Goal: Task Accomplishment & Management: Complete application form

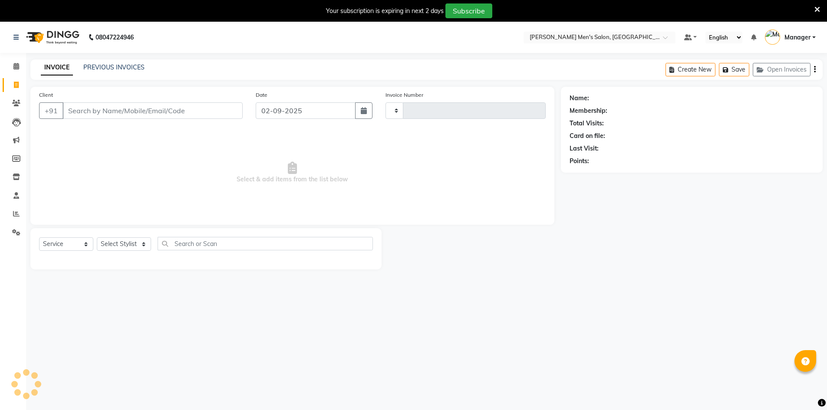
select select "service"
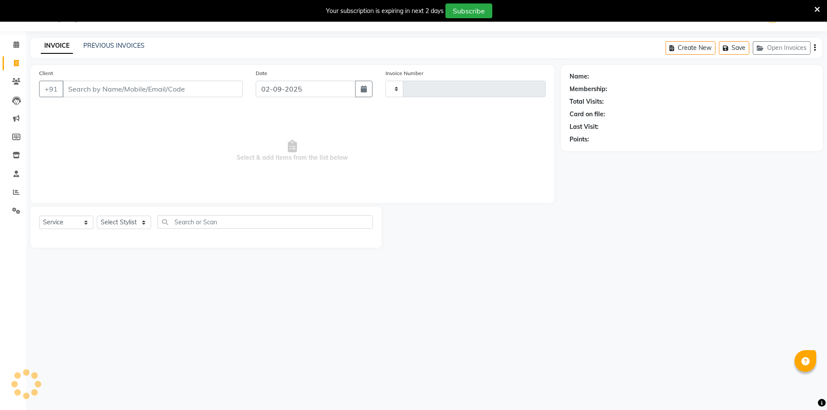
type input "3974"
select select "6913"
click at [113, 93] on input "Client" at bounding box center [153, 89] width 180 height 17
click at [85, 92] on input "Client" at bounding box center [153, 89] width 180 height 17
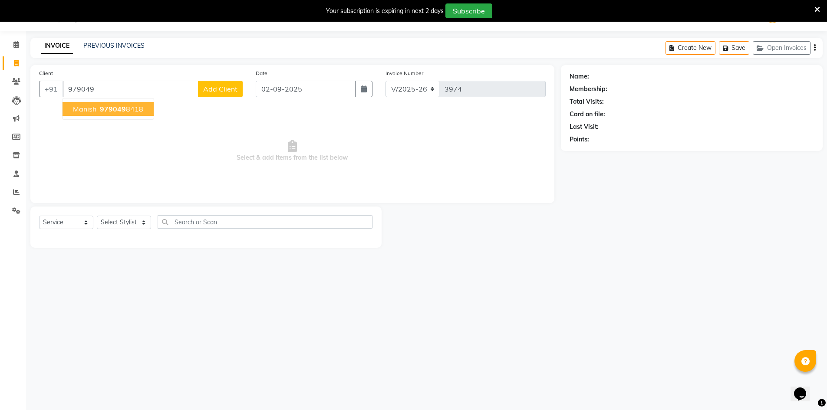
click at [89, 110] on span "Manish" at bounding box center [84, 109] width 23 height 9
type input "9790498418"
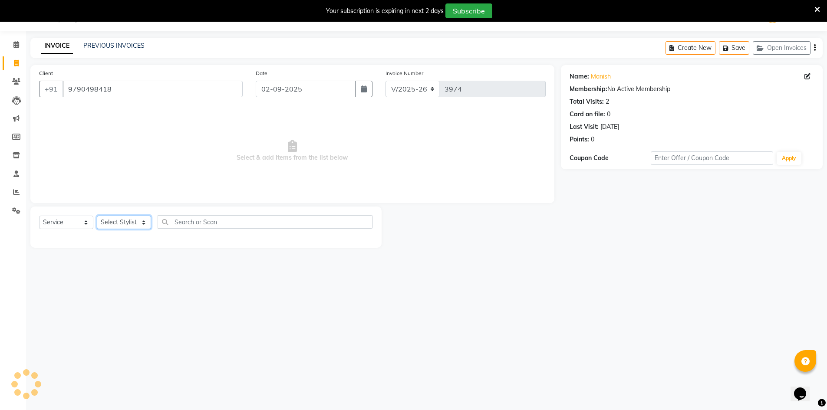
click at [122, 224] on select "Select Stylist [PERSON_NAME] Manager [PERSON_NAME] [PERSON_NAME]" at bounding box center [124, 222] width 54 height 13
select select "70201"
click at [97, 216] on select "Select Stylist [PERSON_NAME] Manager [PERSON_NAME] [PERSON_NAME]" at bounding box center [124, 222] width 54 height 13
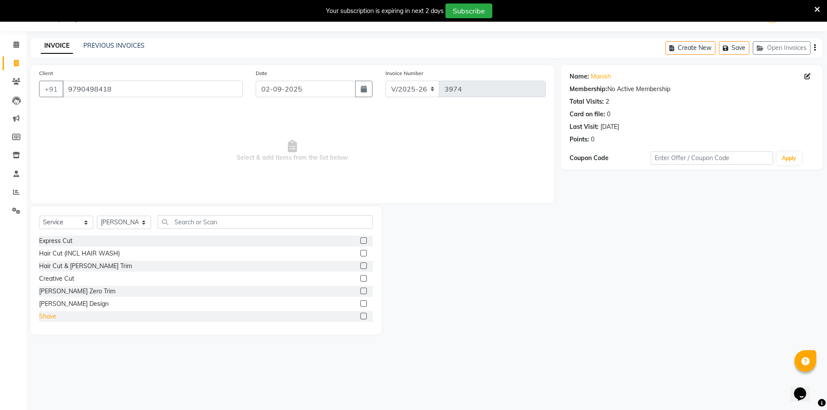
click at [53, 314] on div "Shave" at bounding box center [47, 316] width 17 height 9
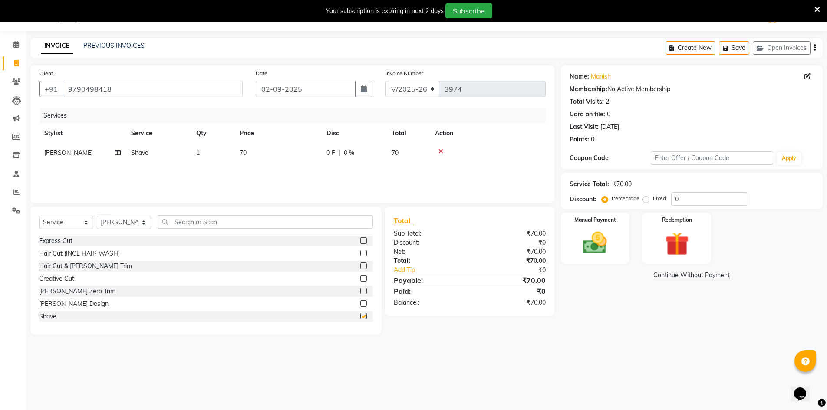
checkbox input "false"
click at [598, 242] on img at bounding box center [595, 243] width 40 height 28
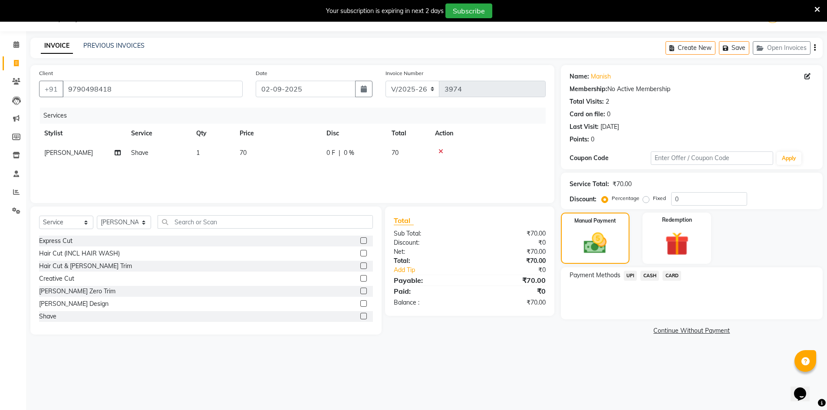
drag, startPoint x: 646, startPoint y: 277, endPoint x: 650, endPoint y: 285, distance: 9.0
click at [647, 277] on span "CASH" at bounding box center [649, 276] width 19 height 10
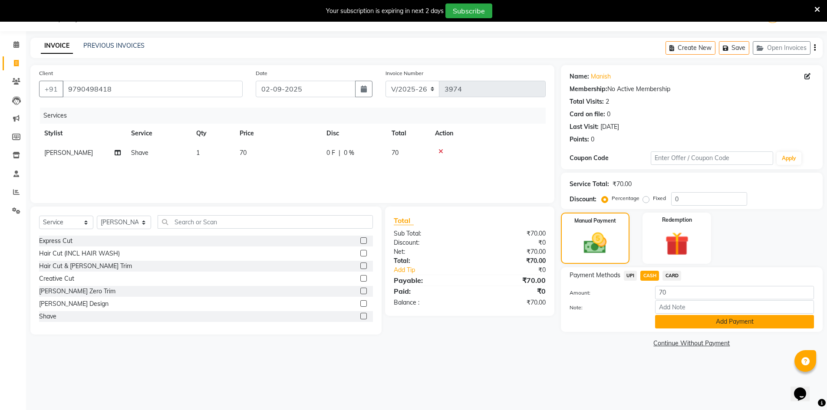
click at [678, 320] on button "Add Payment" at bounding box center [734, 321] width 159 height 13
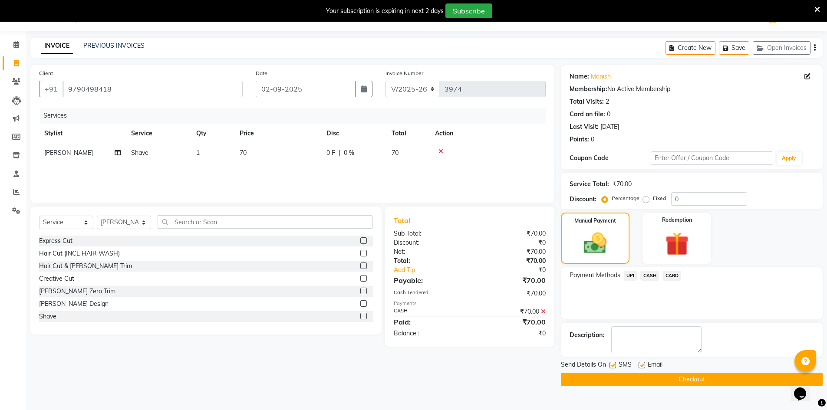
click at [673, 383] on button "Checkout" at bounding box center [692, 379] width 262 height 13
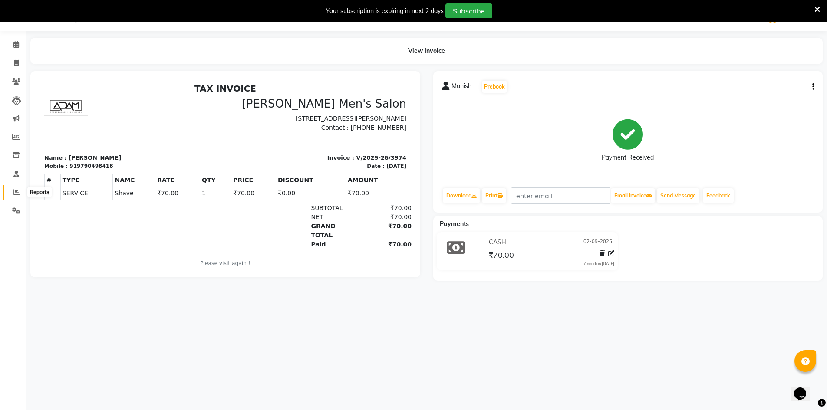
click at [12, 191] on span at bounding box center [16, 193] width 15 height 10
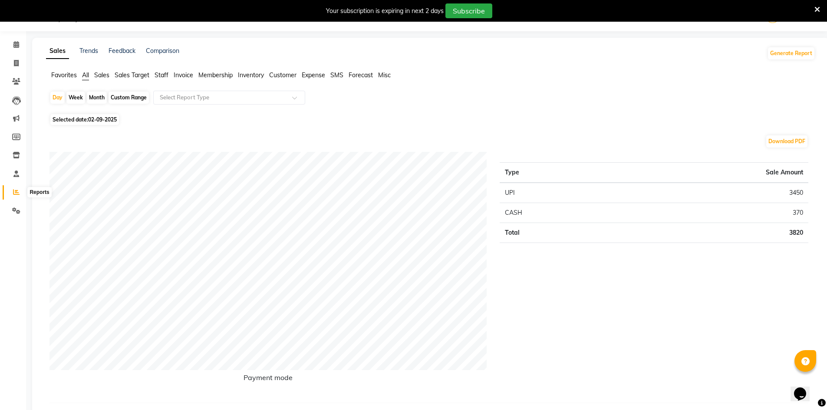
click at [19, 188] on span at bounding box center [16, 193] width 15 height 10
click at [165, 76] on span "Staff" at bounding box center [162, 75] width 14 height 8
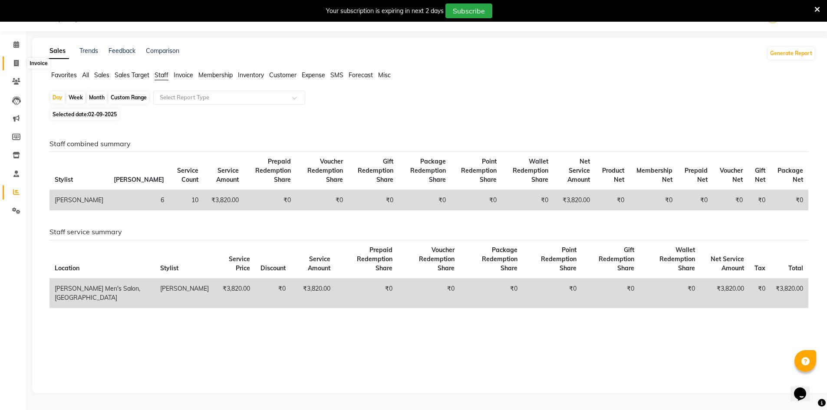
click at [14, 60] on icon at bounding box center [16, 63] width 5 height 7
select select "service"
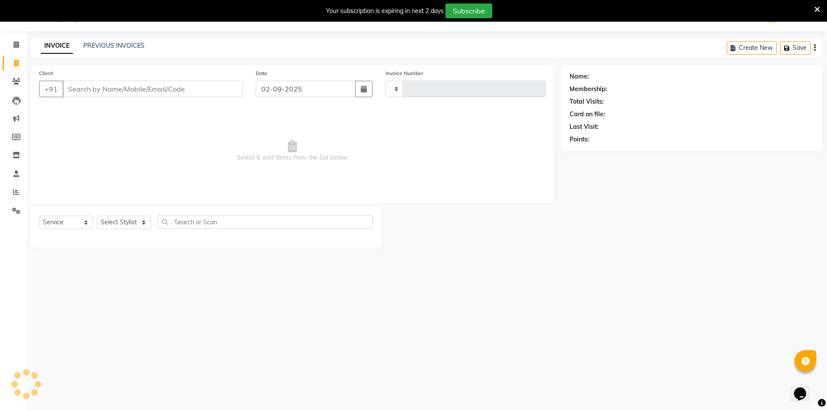
type input "3975"
select select "6913"
click at [72, 81] on input "Client" at bounding box center [153, 89] width 180 height 17
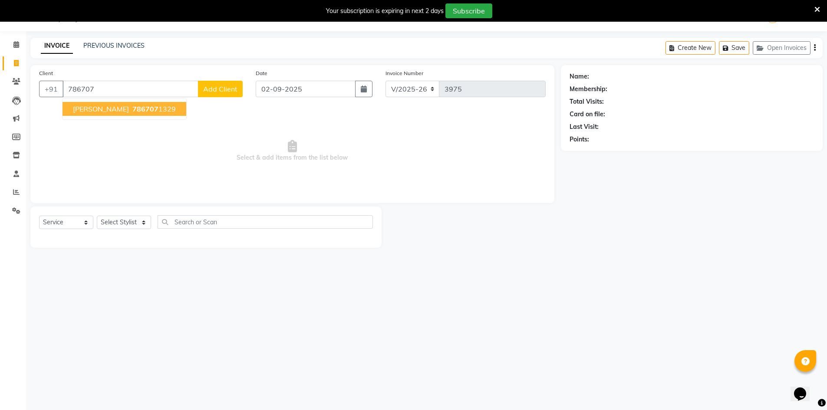
click at [132, 108] on span "786707" at bounding box center [145, 109] width 26 height 9
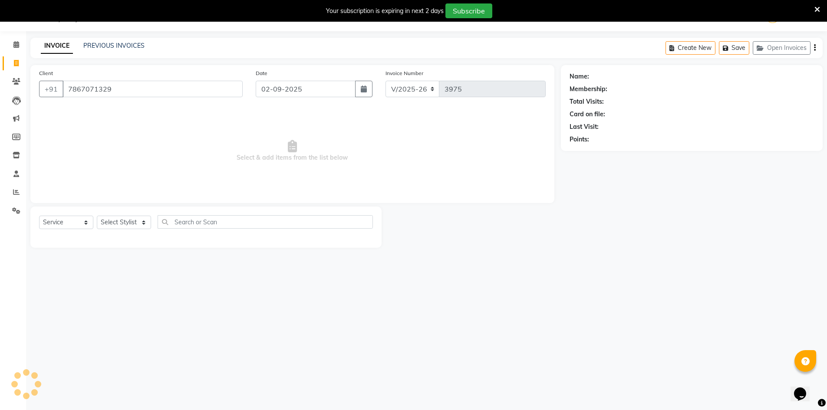
type input "7867071329"
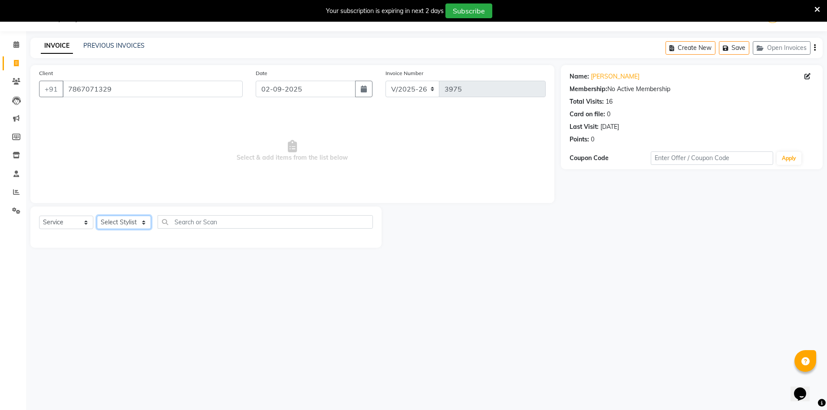
click at [118, 223] on select "Select Stylist [PERSON_NAME] Manager [PERSON_NAME] [PERSON_NAME]" at bounding box center [124, 222] width 54 height 13
select select "65604"
click at [97, 216] on select "Select Stylist [PERSON_NAME] Manager [PERSON_NAME] [PERSON_NAME]" at bounding box center [124, 222] width 54 height 13
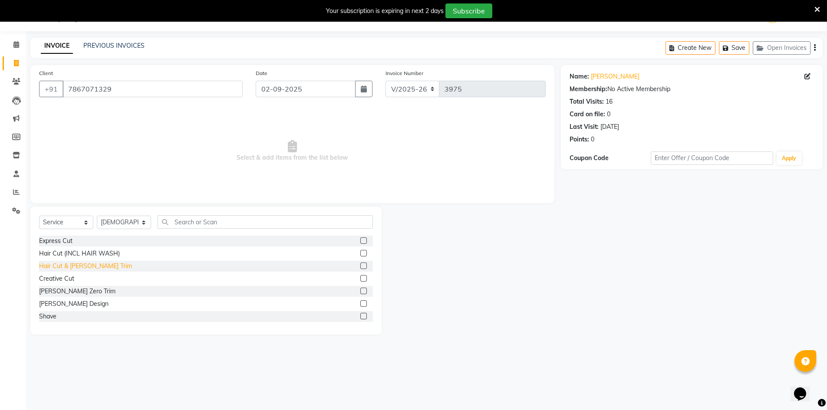
click at [70, 267] on div "Hair Cut & [PERSON_NAME] Trim" at bounding box center [85, 266] width 93 height 9
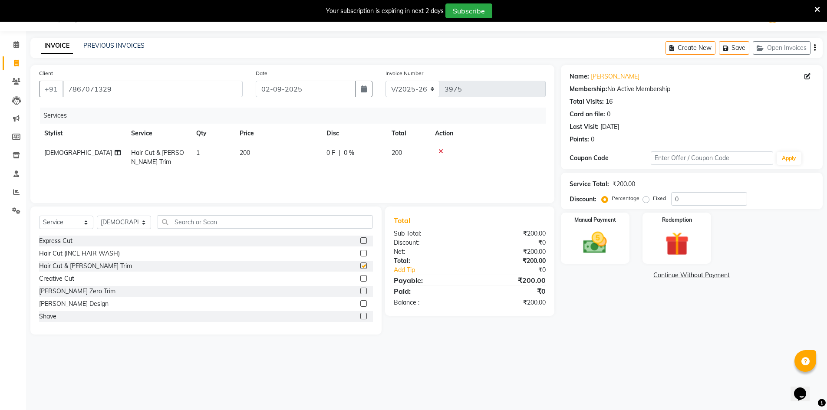
checkbox input "false"
click at [211, 149] on td "1" at bounding box center [212, 157] width 43 height 29
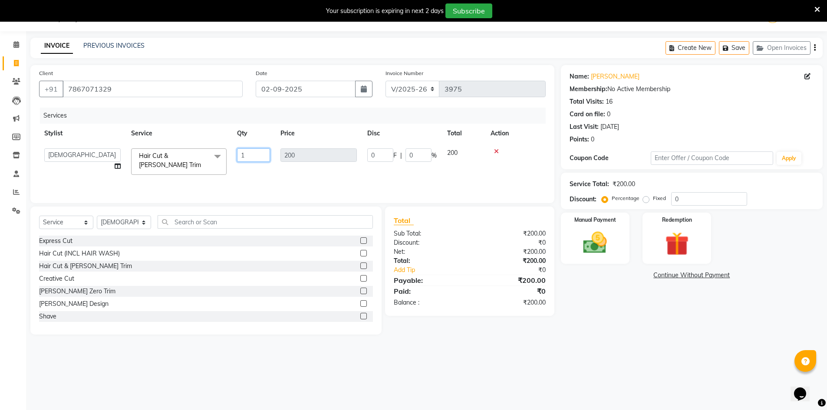
click at [255, 155] on input "1" at bounding box center [253, 155] width 33 height 13
type input "2"
click at [575, 338] on main "INVOICE PREVIOUS INVOICES Create New Save Open Invoices Client [PHONE_NUMBER] D…" at bounding box center [426, 193] width 801 height 310
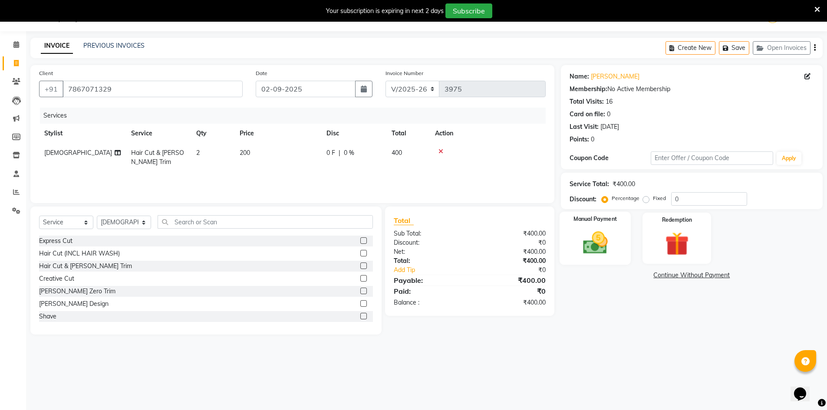
click at [594, 251] on img at bounding box center [595, 243] width 40 height 28
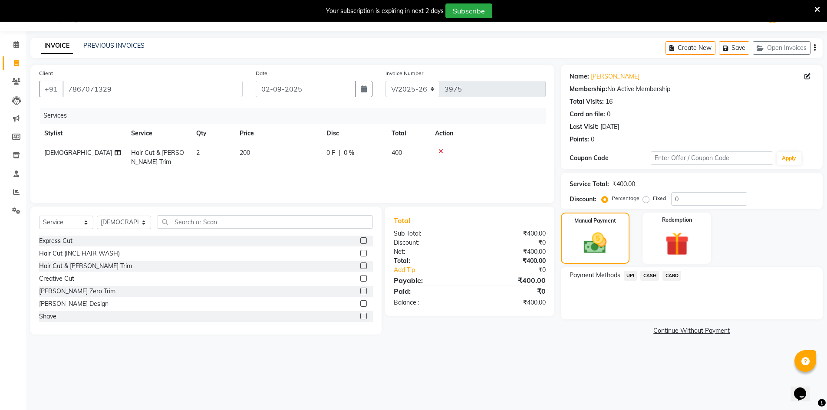
click at [632, 276] on span "UPI" at bounding box center [630, 276] width 13 height 10
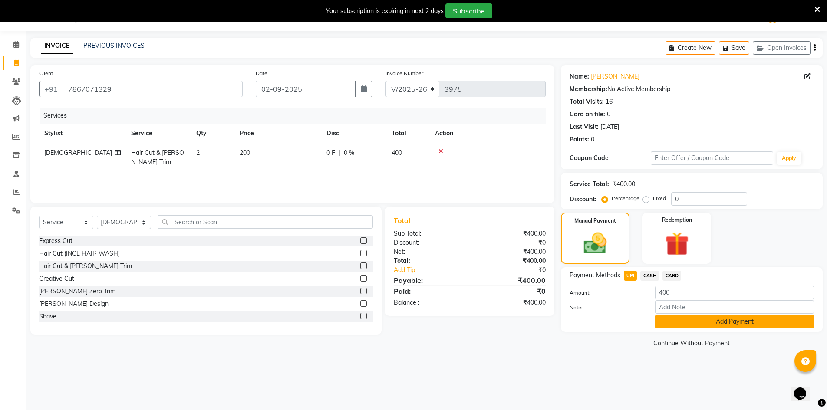
click at [671, 319] on button "Add Payment" at bounding box center [734, 321] width 159 height 13
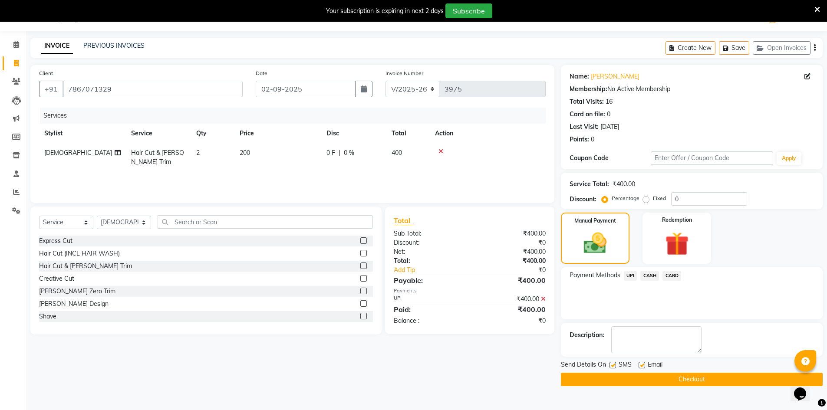
click at [692, 379] on button "Checkout" at bounding box center [692, 379] width 262 height 13
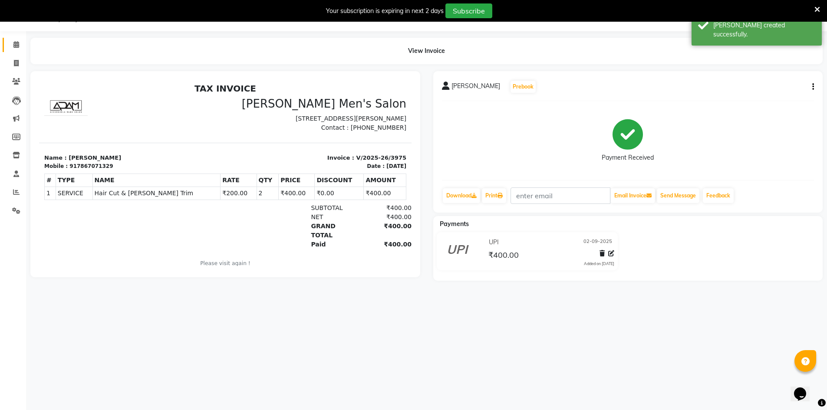
click at [14, 51] on link "Calendar" at bounding box center [13, 45] width 21 height 14
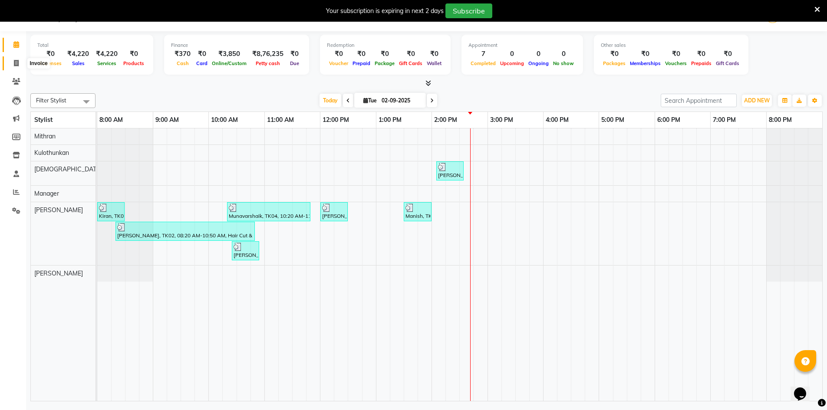
click at [18, 66] on icon at bounding box center [16, 63] width 5 height 7
select select "service"
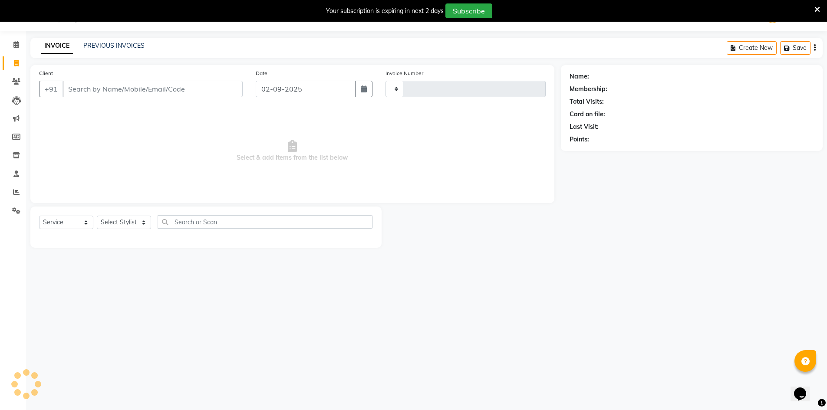
type input "3976"
select select "6913"
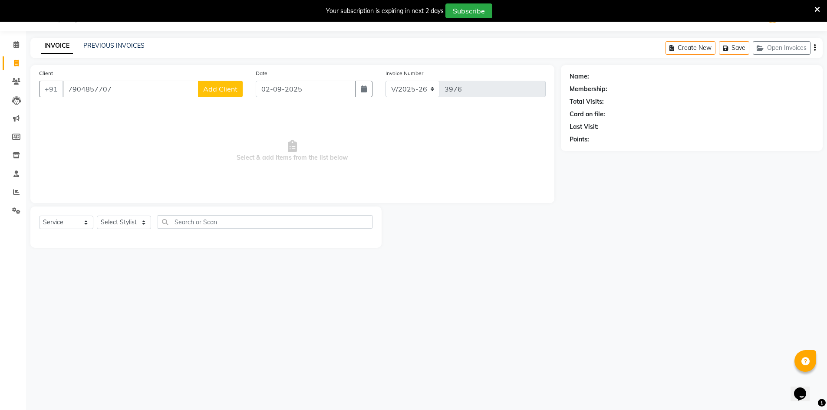
type input "7904857707"
click at [227, 87] on span "Add Client" at bounding box center [220, 89] width 34 height 9
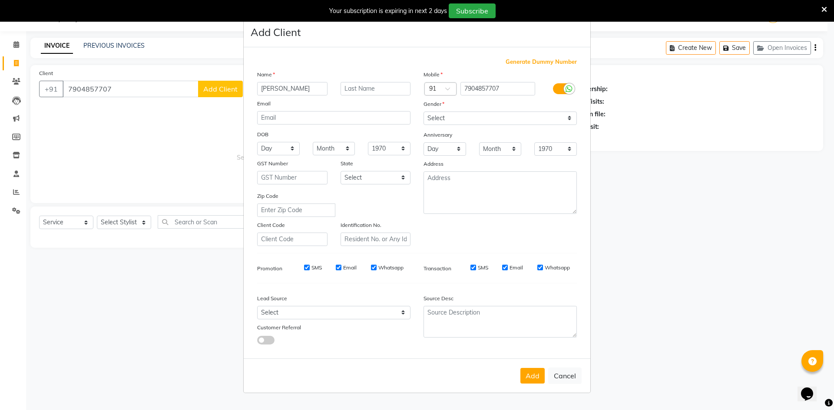
type input "[PERSON_NAME]"
click at [454, 114] on select "Select [DEMOGRAPHIC_DATA] [DEMOGRAPHIC_DATA] Other Prefer Not To Say" at bounding box center [499, 118] width 153 height 13
select select "[DEMOGRAPHIC_DATA]"
click at [423, 112] on select "Select [DEMOGRAPHIC_DATA] [DEMOGRAPHIC_DATA] Other Prefer Not To Say" at bounding box center [499, 118] width 153 height 13
click at [372, 314] on select "Select Walk-in Referral Internet Friend Word of Mouth Advertisement Facebook Ju…" at bounding box center [333, 312] width 153 height 13
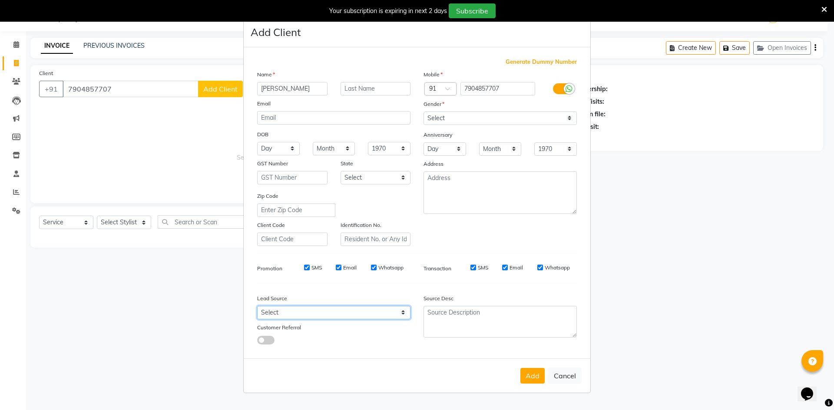
select select "48262"
click at [257, 306] on select "Select Walk-in Referral Internet Friend Word of Mouth Advertisement Facebook Ju…" at bounding box center [333, 312] width 153 height 13
click at [532, 378] on button "Add" at bounding box center [532, 376] width 24 height 16
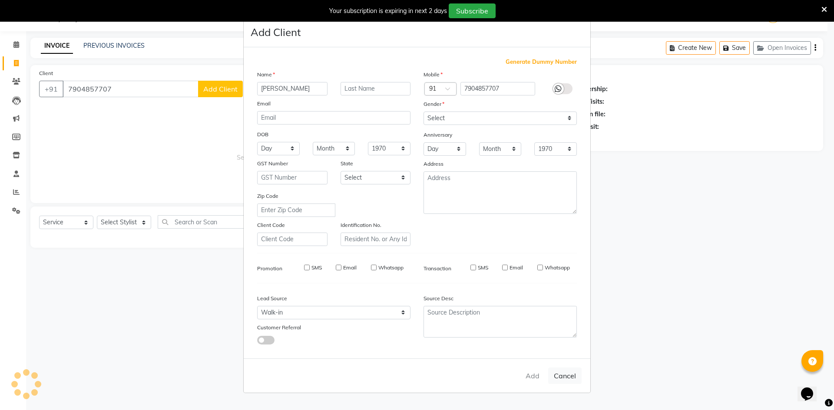
select select
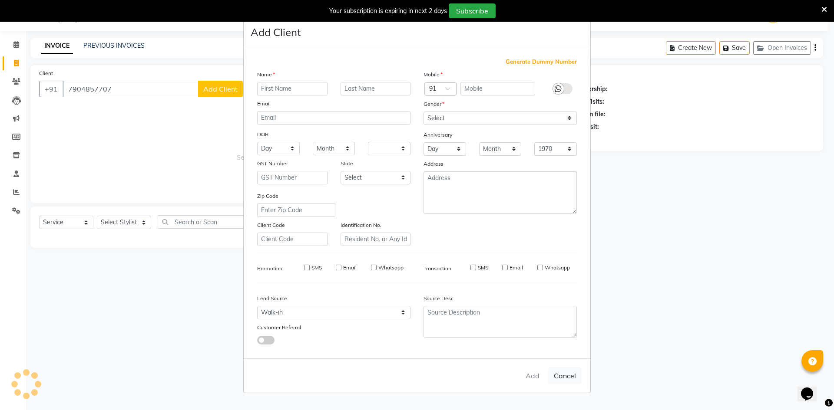
select select
checkbox input "false"
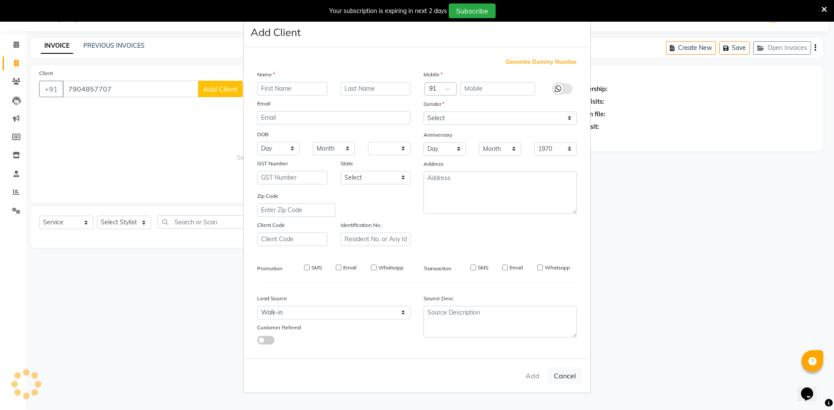
checkbox input "false"
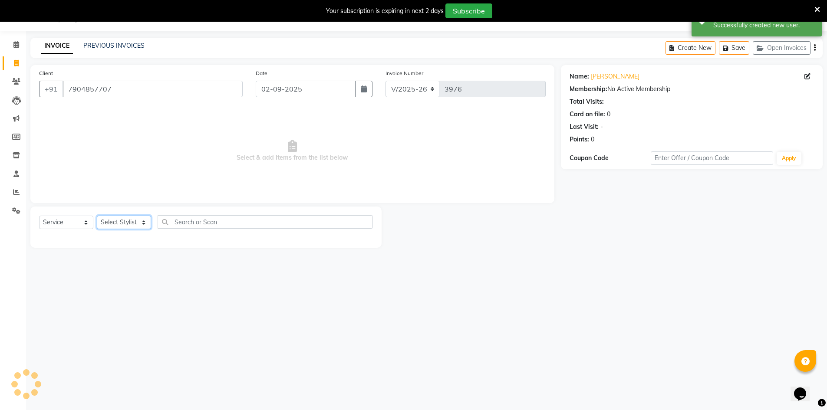
click at [127, 223] on select "Select Stylist [PERSON_NAME] Manager [PERSON_NAME] [PERSON_NAME]" at bounding box center [124, 222] width 54 height 13
select select "65604"
click at [97, 216] on select "Select Stylist [PERSON_NAME] Manager [PERSON_NAME] [PERSON_NAME]" at bounding box center [124, 222] width 54 height 13
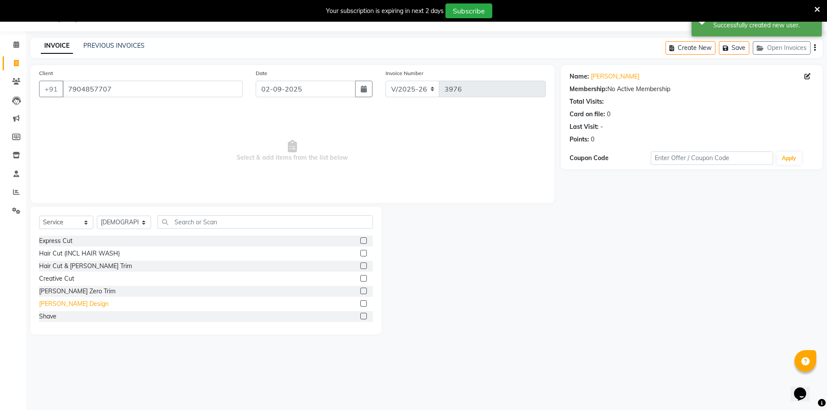
click at [66, 306] on div "[PERSON_NAME] Design" at bounding box center [73, 304] width 69 height 9
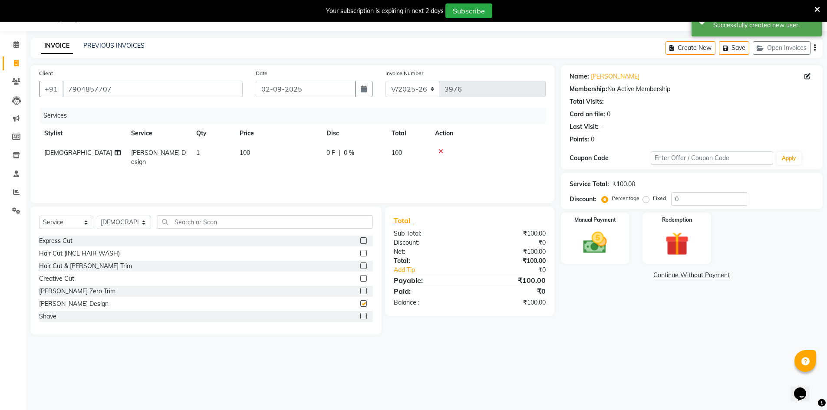
checkbox input "false"
click at [604, 237] on img at bounding box center [595, 243] width 40 height 28
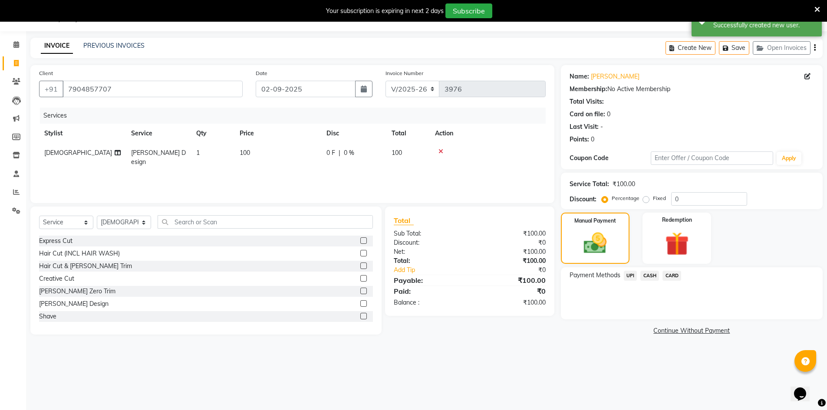
click at [634, 276] on span "UPI" at bounding box center [630, 276] width 13 height 10
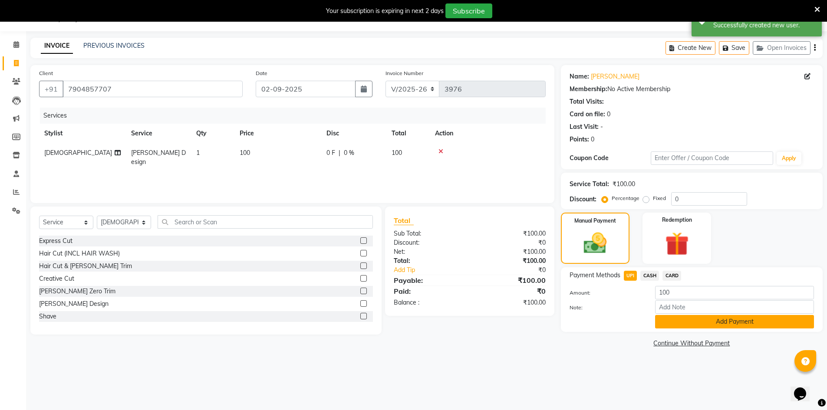
click at [674, 323] on button "Add Payment" at bounding box center [734, 321] width 159 height 13
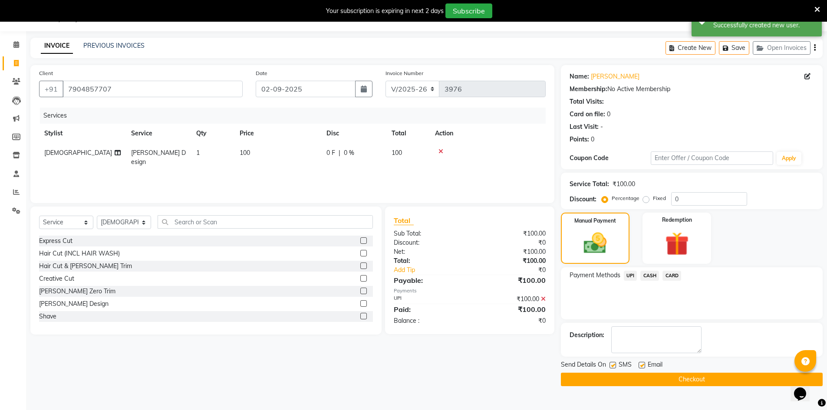
click at [672, 377] on button "Checkout" at bounding box center [692, 379] width 262 height 13
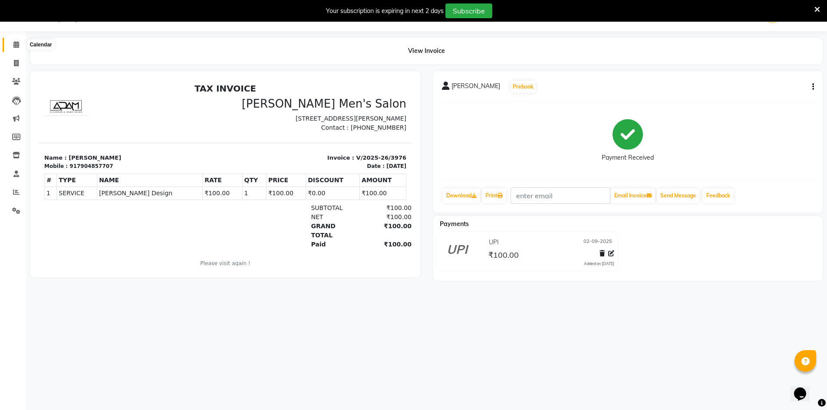
click at [17, 46] on icon at bounding box center [16, 44] width 6 height 7
